Goal: Task Accomplishment & Management: Manage account settings

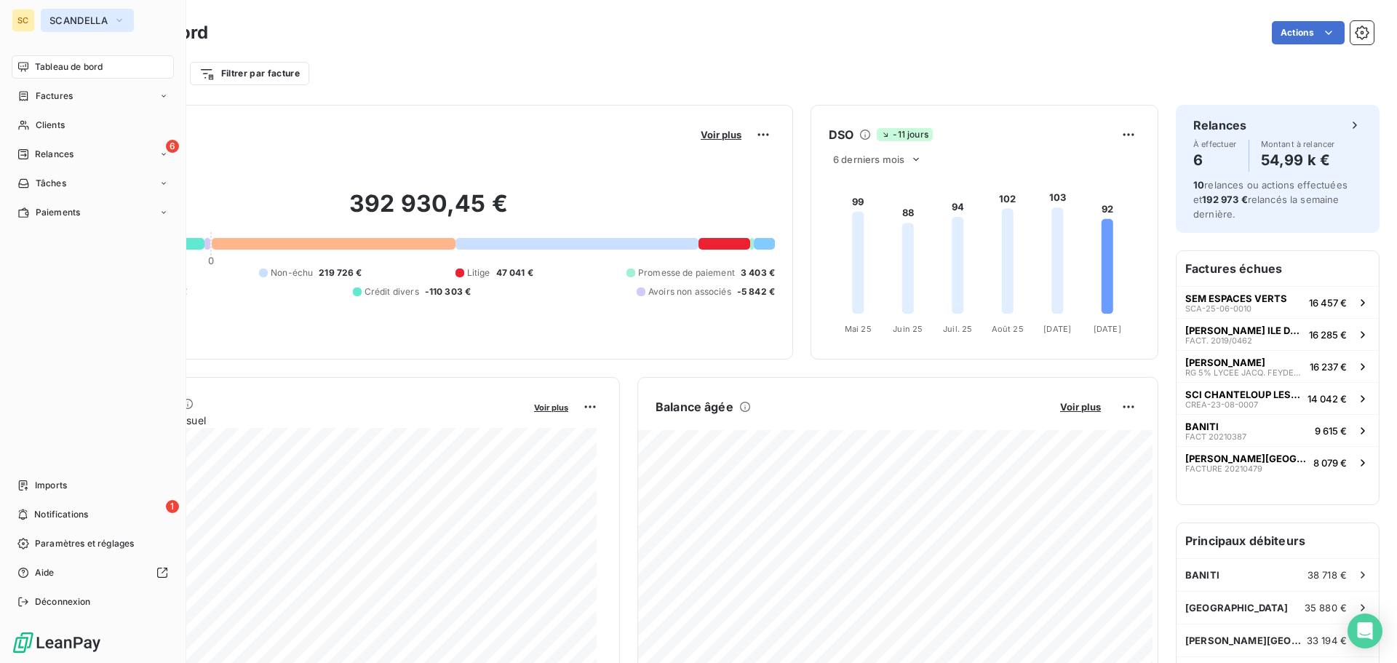
click at [106, 20] on span "SCANDELLA" at bounding box center [78, 21] width 58 height 12
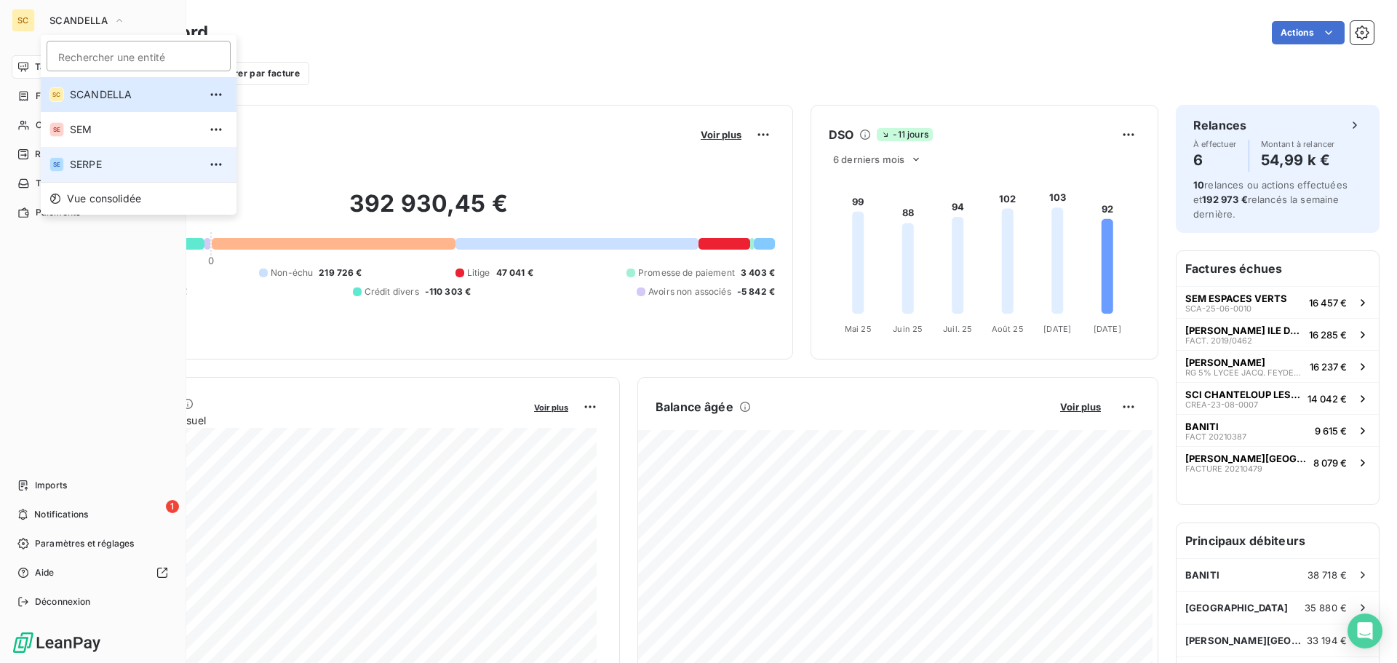
click at [92, 158] on span "SERPE" at bounding box center [134, 164] width 129 height 15
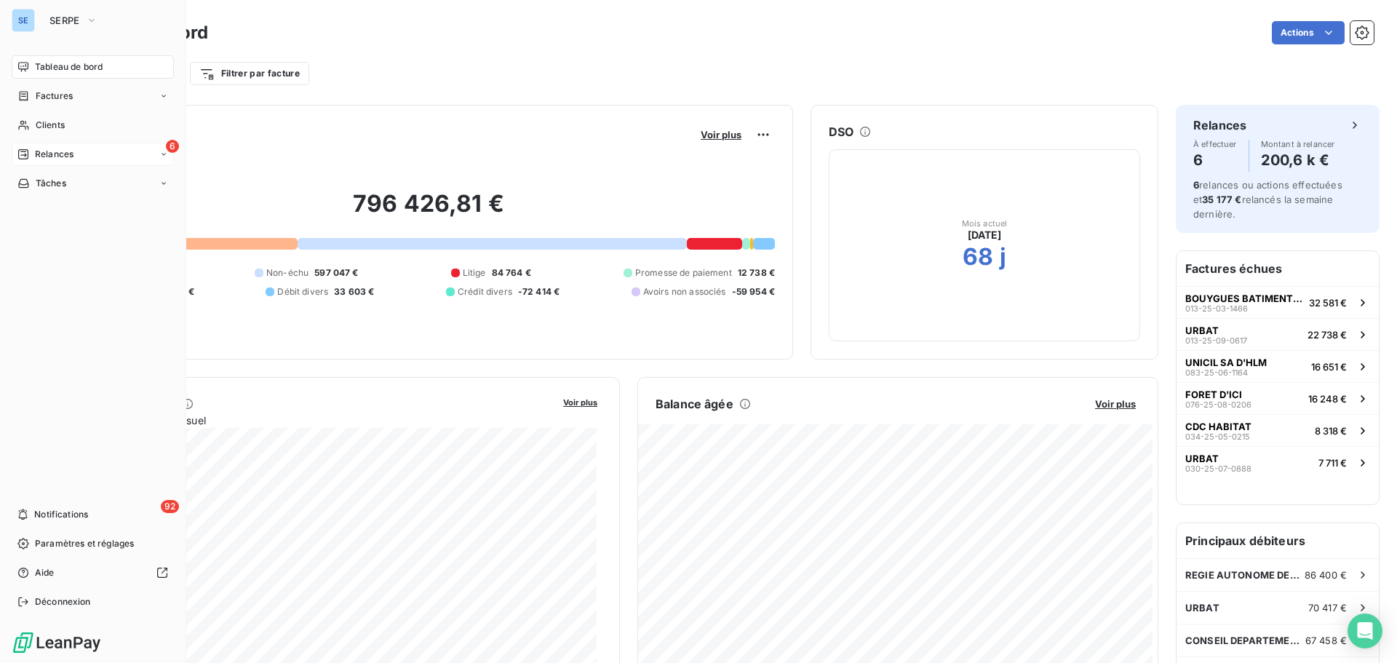
click at [88, 156] on div "6 Relances" at bounding box center [93, 154] width 162 height 23
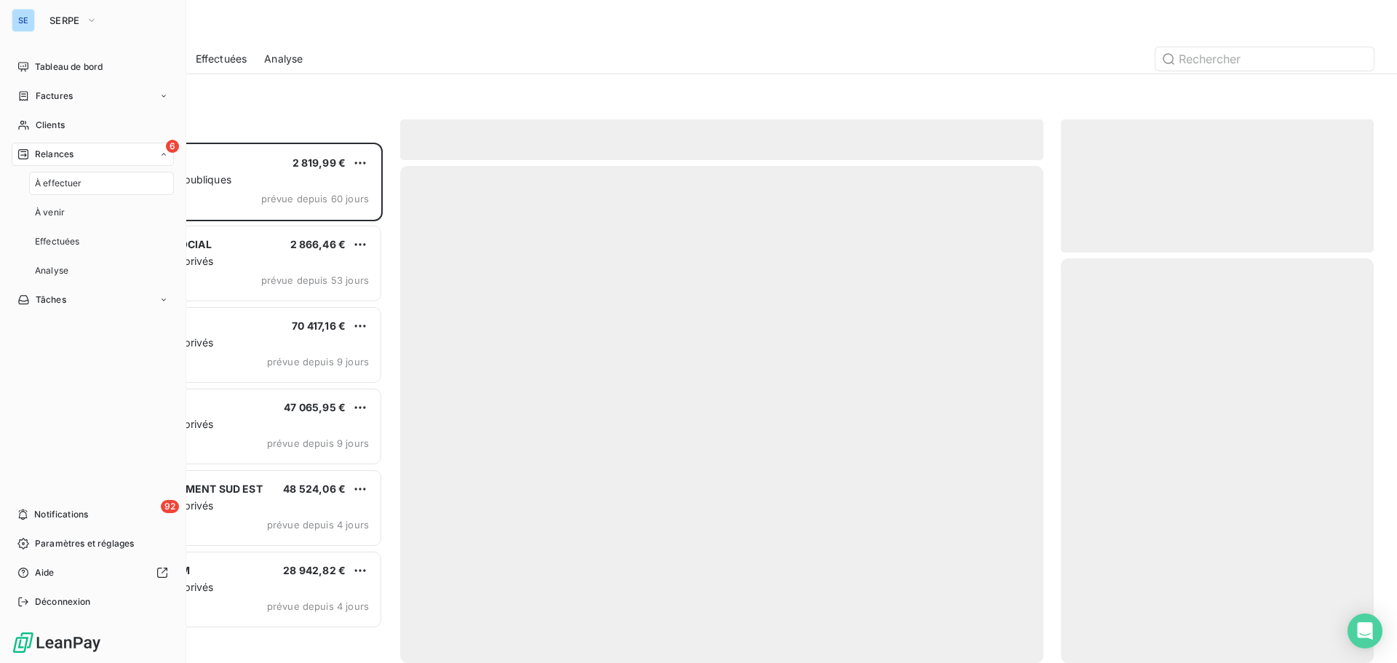
scroll to position [509, 302]
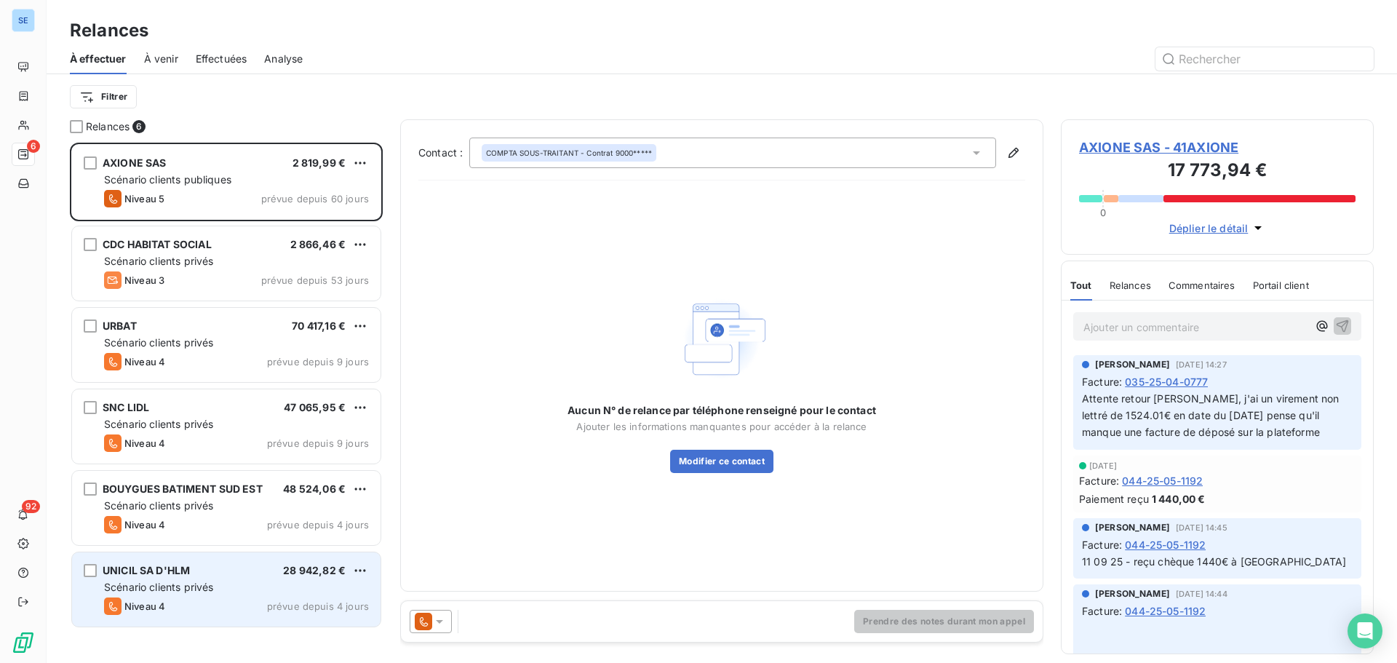
click at [219, 576] on div "UNICIL SA D'HLM 28 942,82 €" at bounding box center [236, 570] width 265 height 13
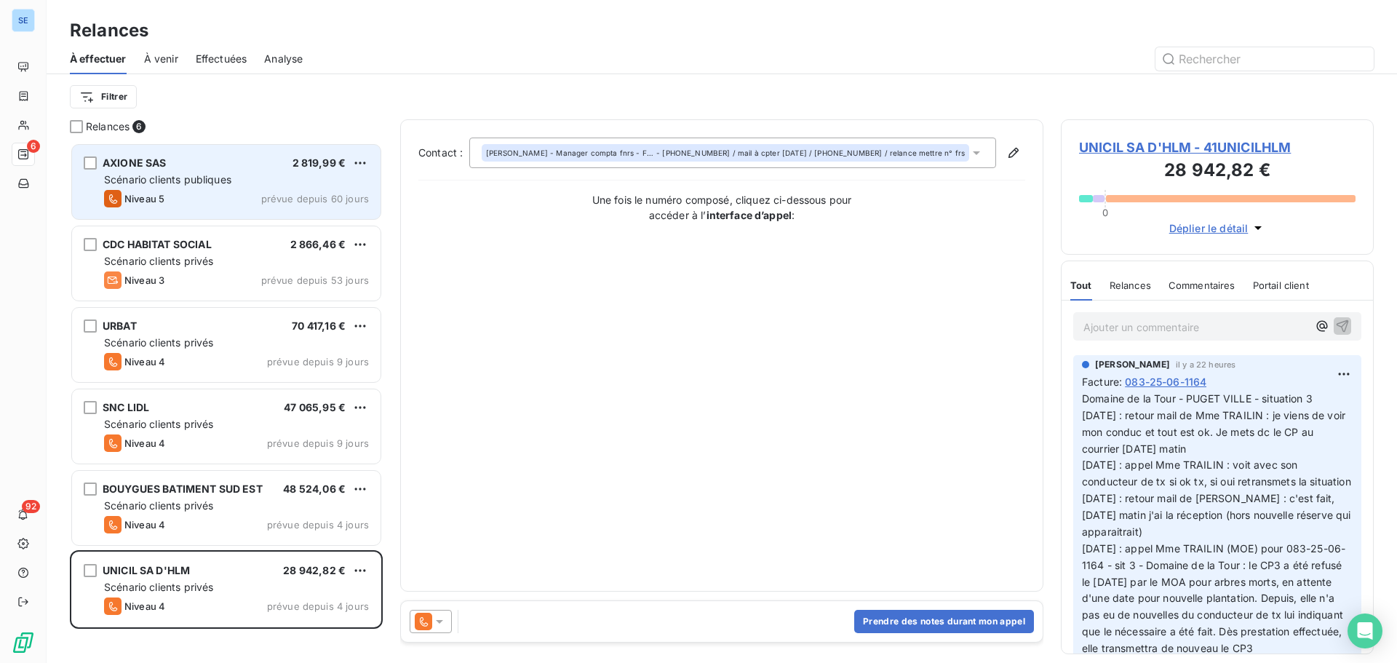
click at [194, 200] on div "Niveau 5 prévue depuis 60 jours" at bounding box center [236, 198] width 265 height 17
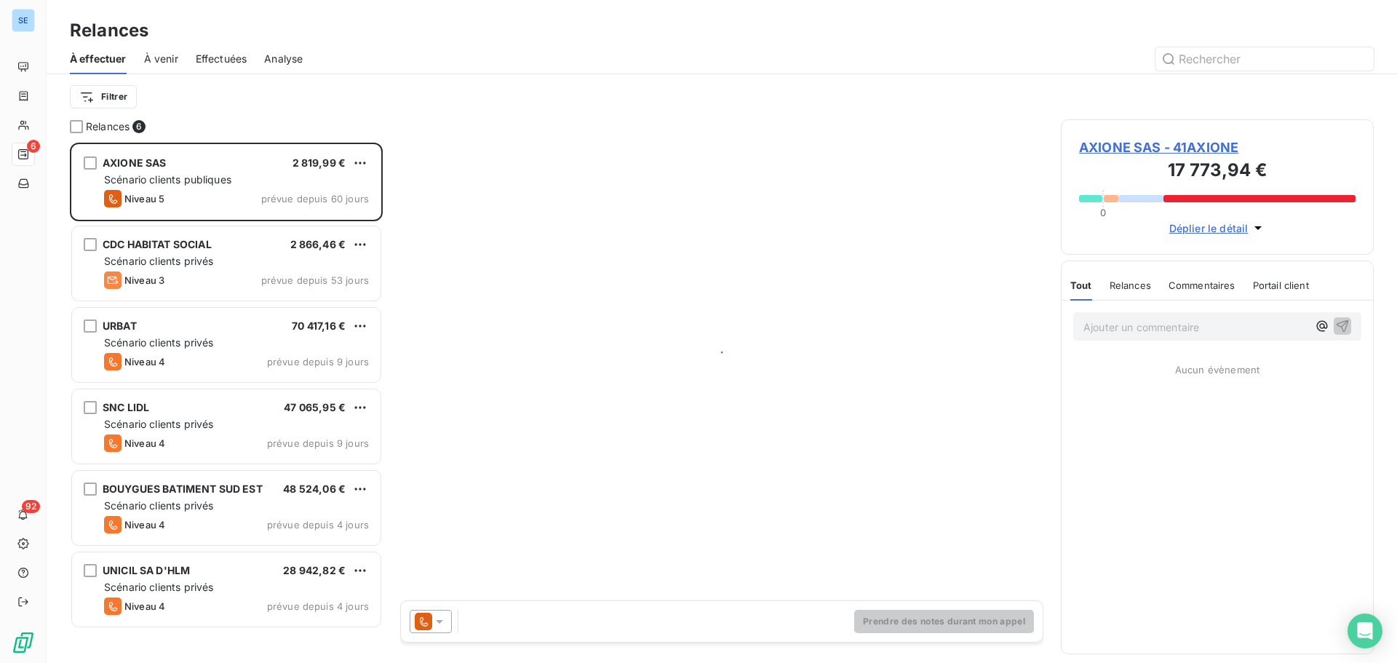
scroll to position [509, 302]
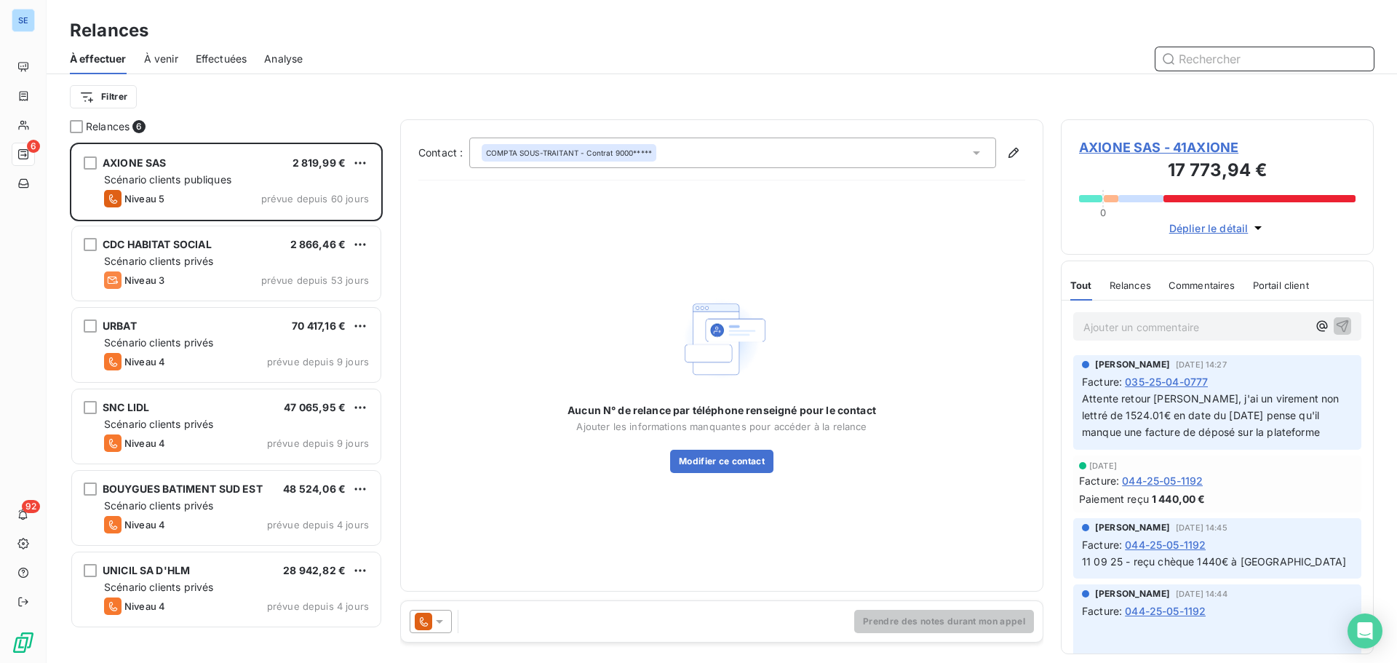
click at [212, 57] on span "Effectuées" at bounding box center [222, 59] width 52 height 15
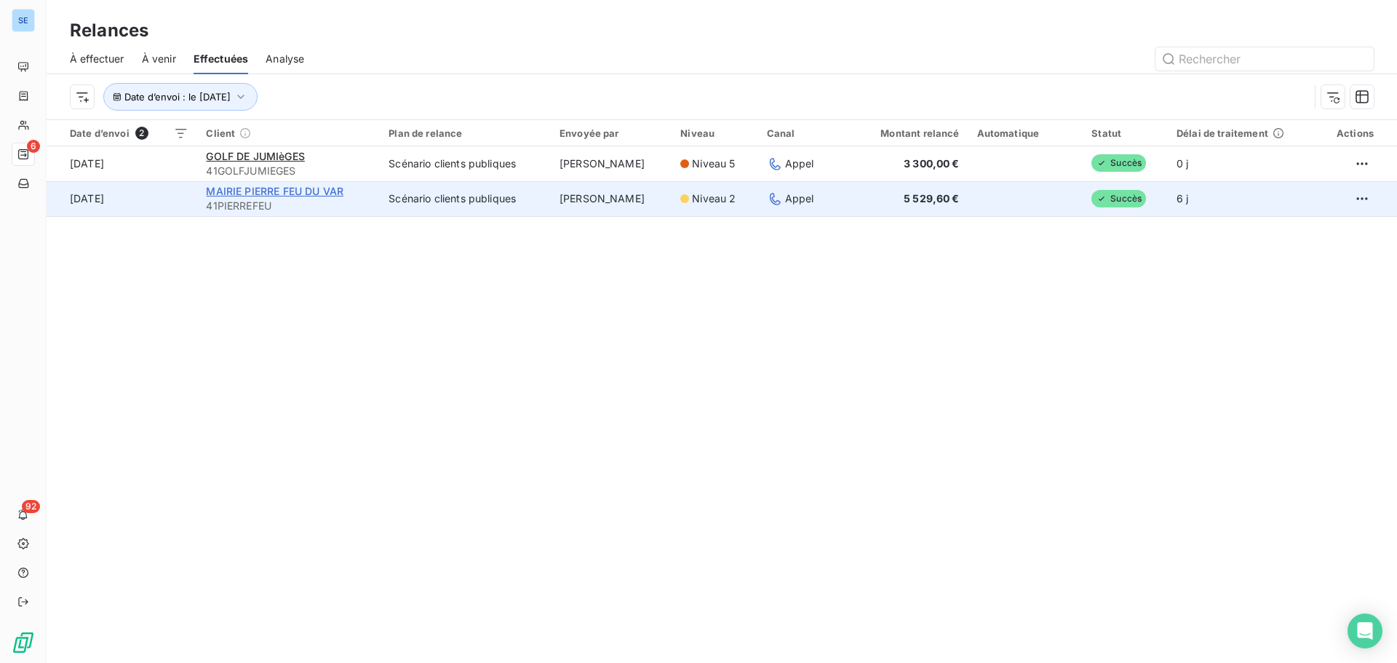
click at [266, 191] on span "MAIRIE PIERRE FEU DU VAR" at bounding box center [274, 191] width 137 height 12
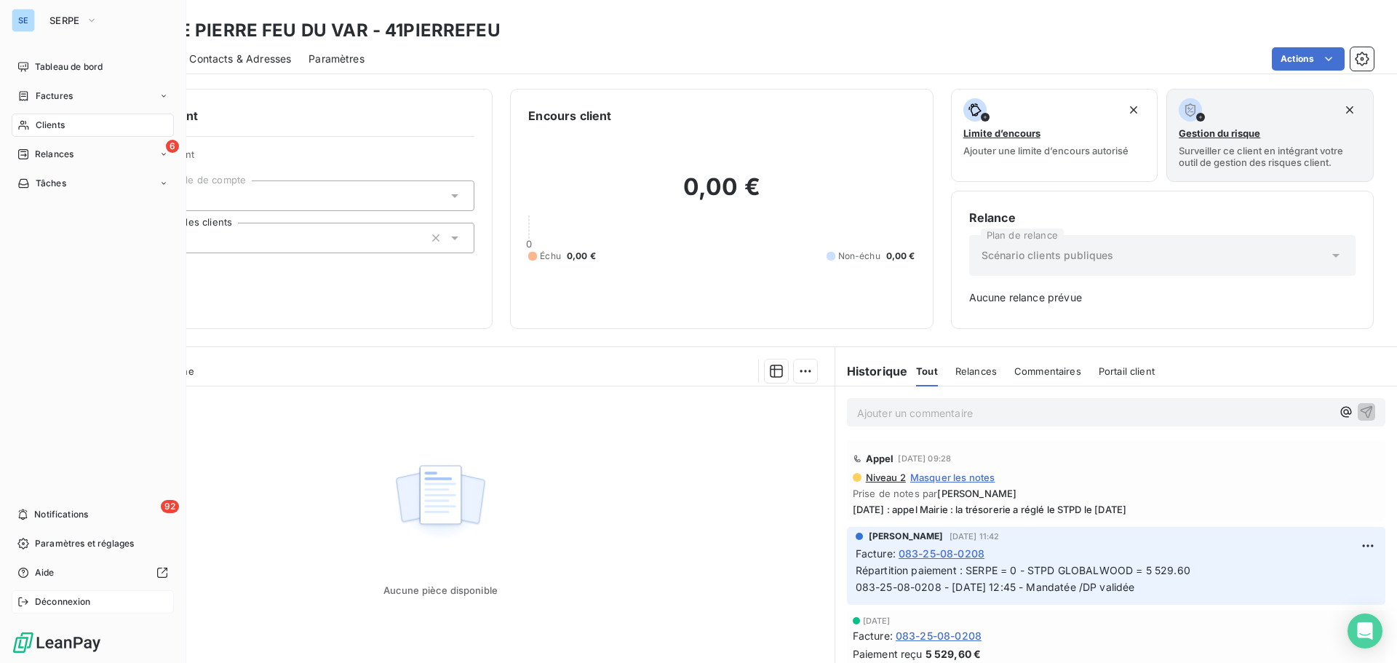
click at [65, 600] on span "Déconnexion" at bounding box center [63, 601] width 56 height 13
